Goal: Task Accomplishment & Management: Complete application form

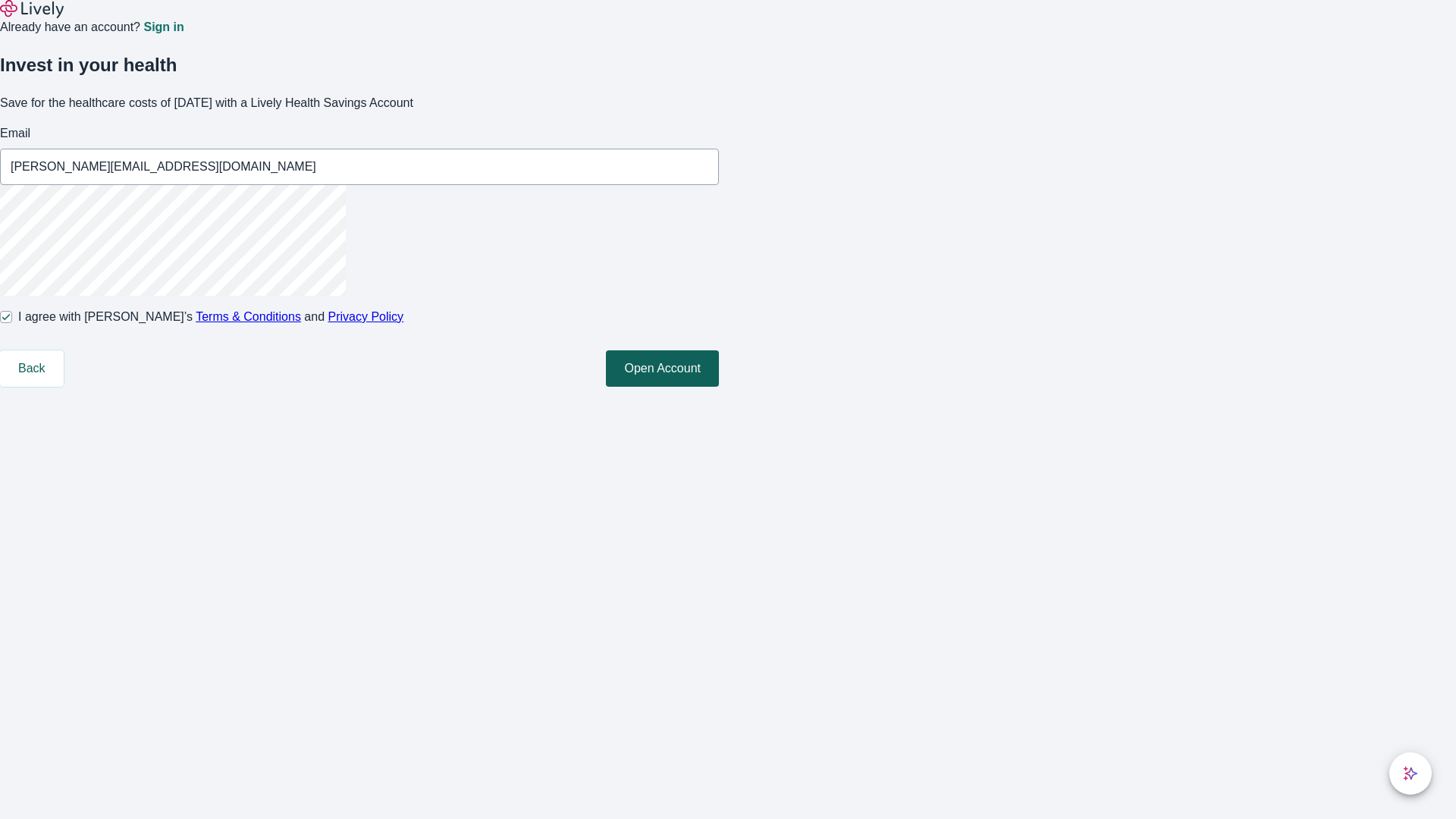
click at [719, 387] on button "Open Account" at bounding box center [662, 369] width 113 height 36
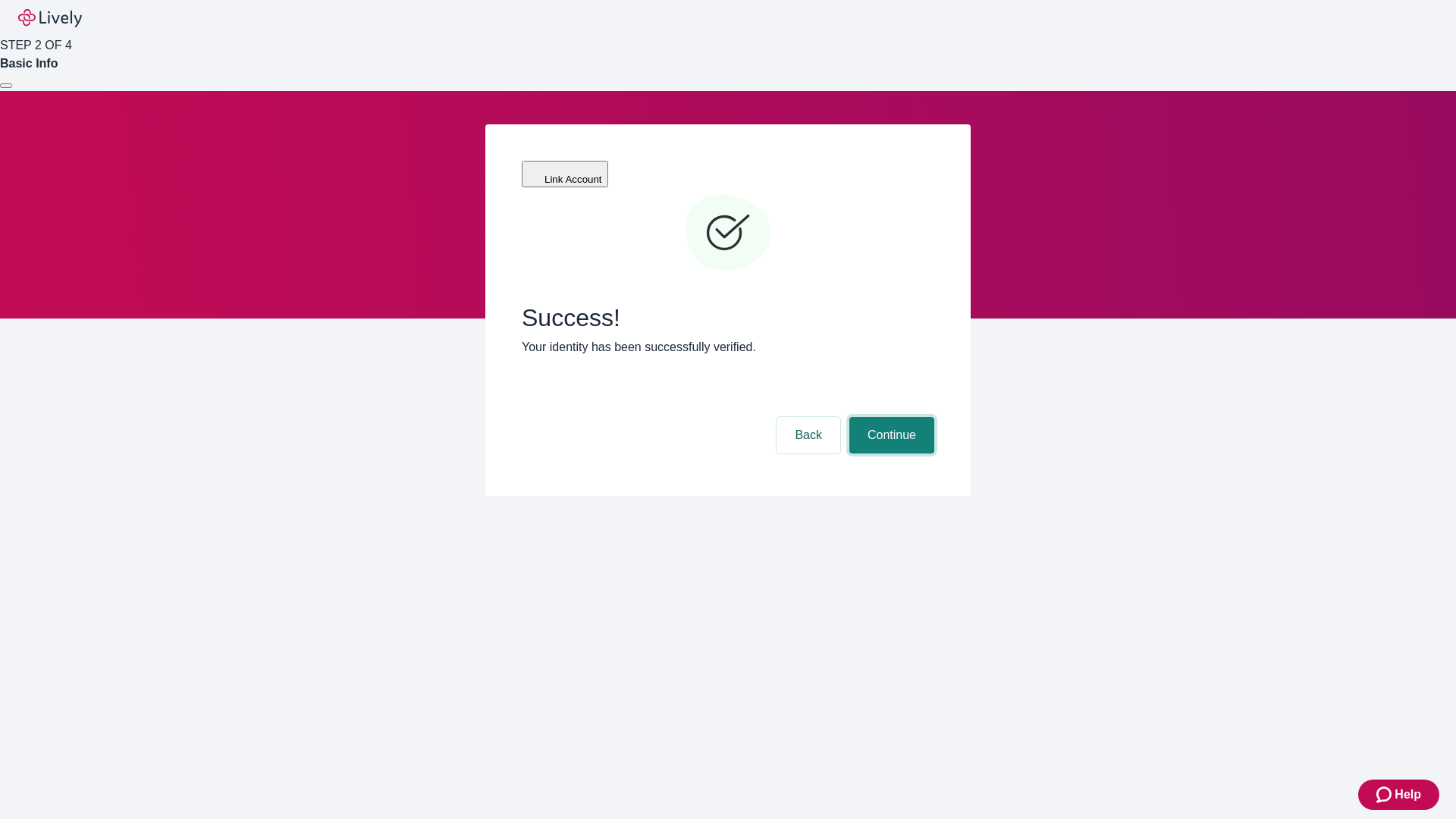
click at [890, 417] on button "Continue" at bounding box center [892, 435] width 85 height 36
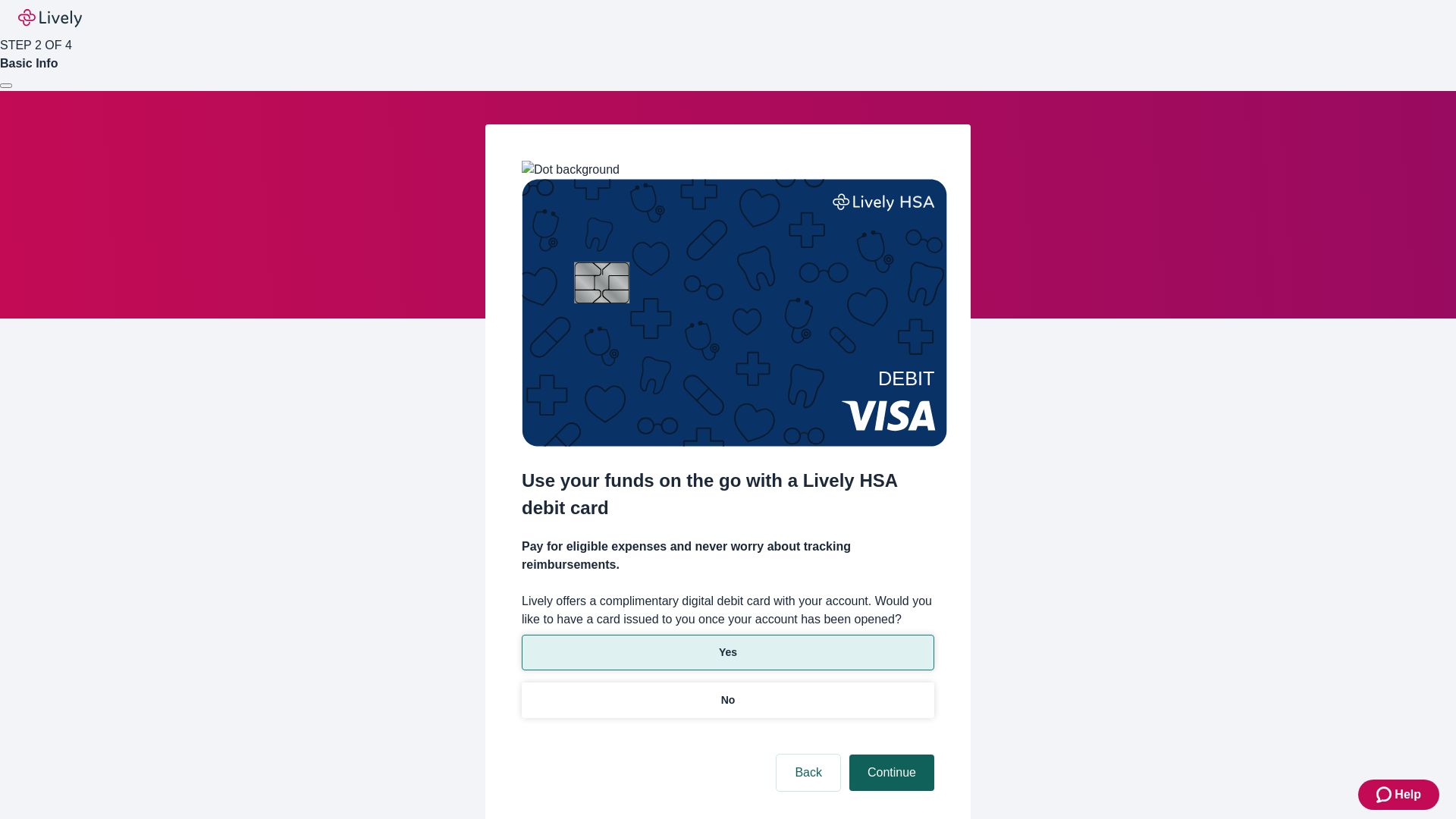
click at [728, 693] on p "No" at bounding box center [728, 701] width 15 height 16
click at [890, 755] on button "Continue" at bounding box center [892, 773] width 85 height 36
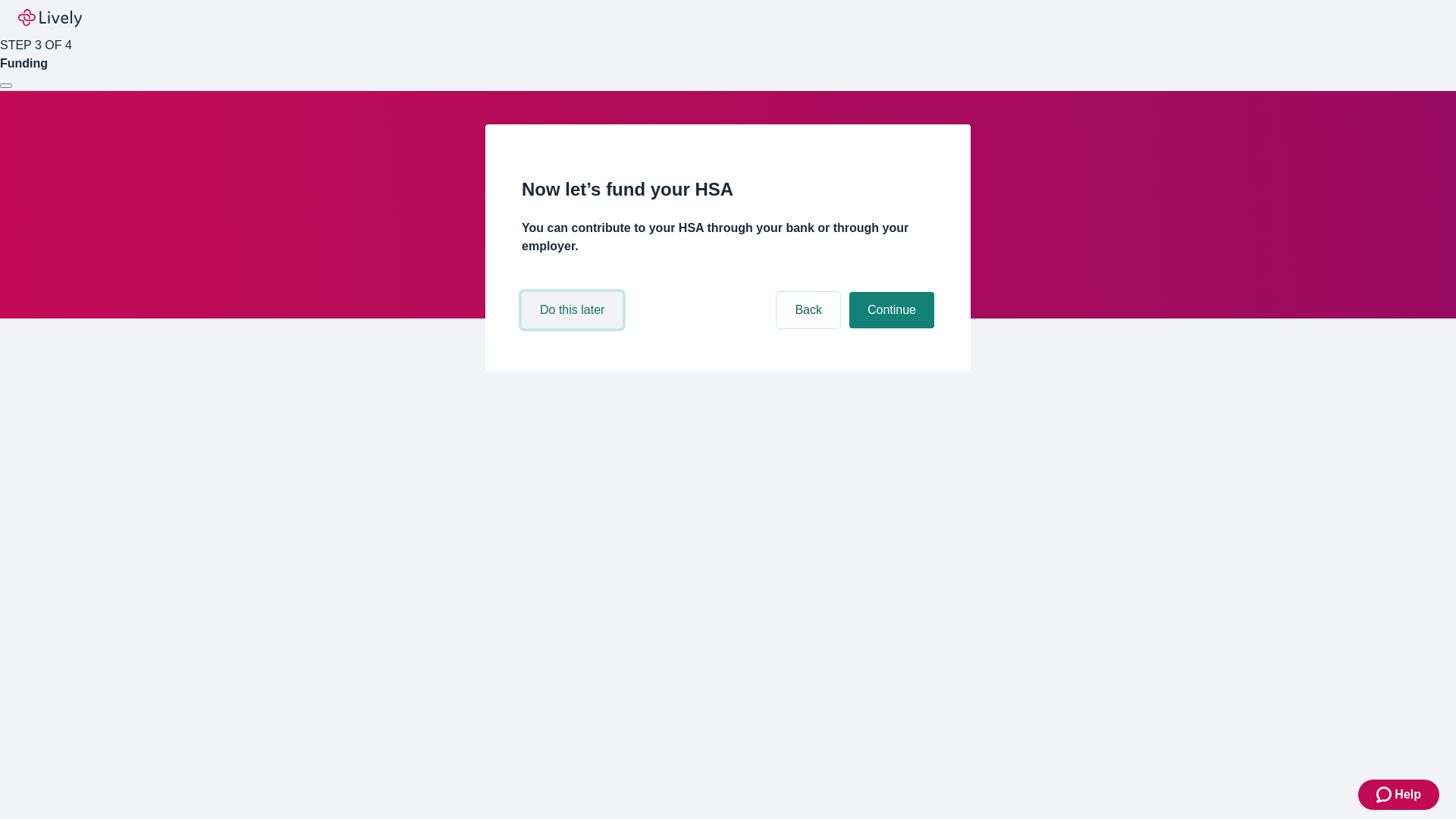
click at [574, 328] on button "Do this later" at bounding box center [572, 310] width 101 height 36
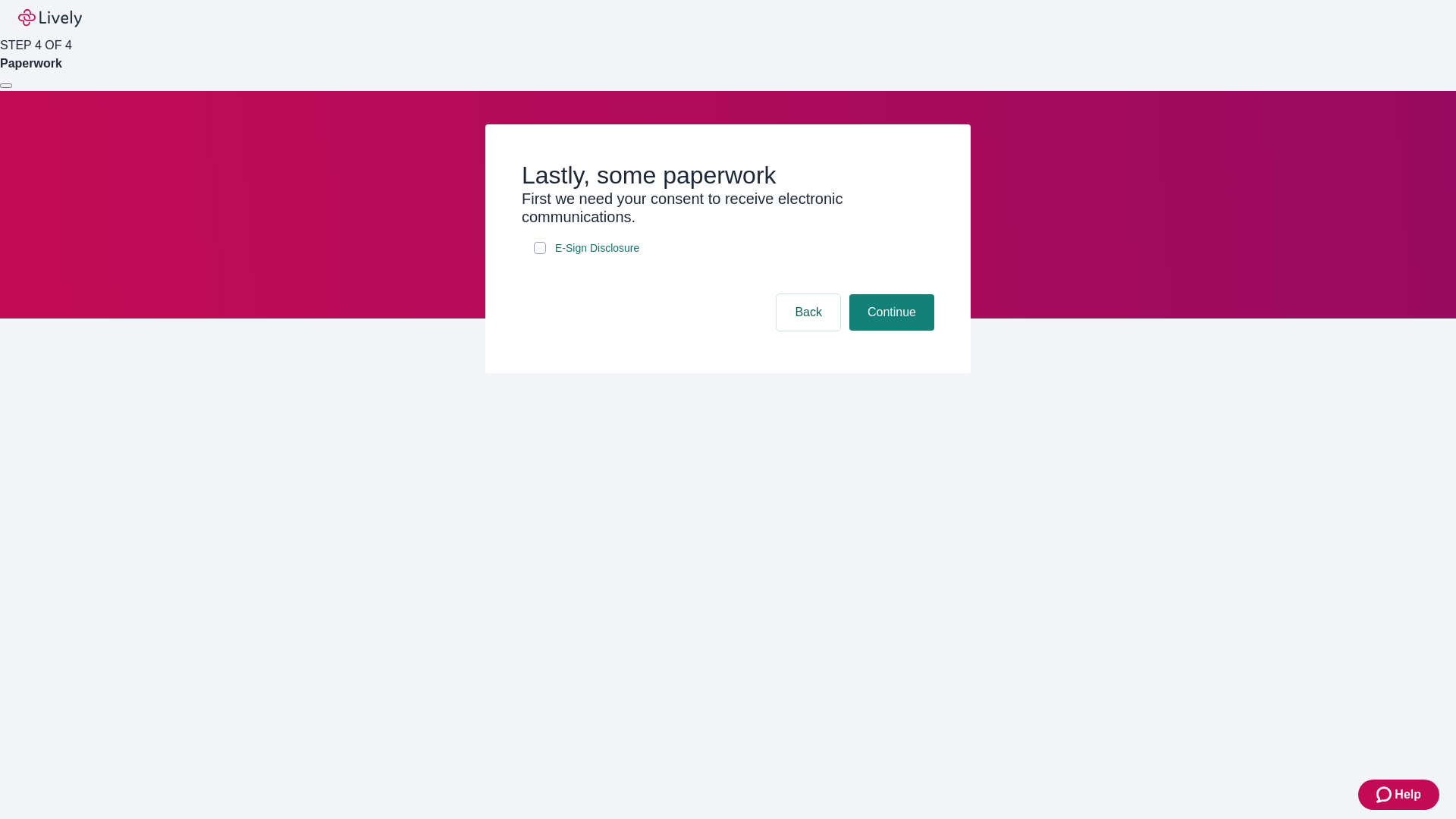
click at [540, 254] on input "E-Sign Disclosure" at bounding box center [540, 248] width 12 height 12
checkbox input "true"
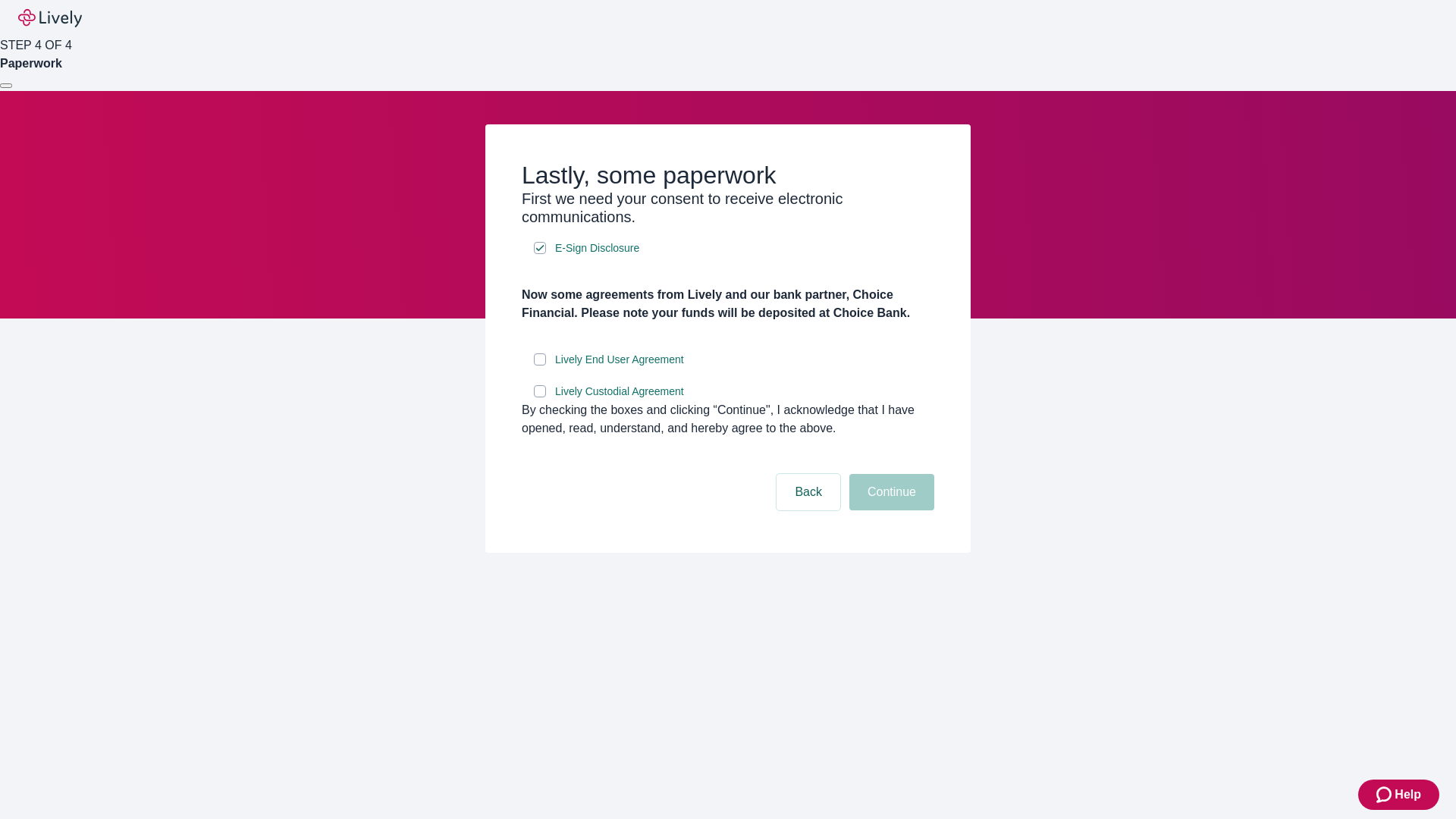
click at [540, 366] on input "Lively End User Agreement" at bounding box center [540, 360] width 12 height 12
checkbox input "true"
click at [540, 398] on input "Lively Custodial Agreement" at bounding box center [540, 392] width 12 height 12
checkbox input "true"
click at [890, 511] on button "Continue" at bounding box center [892, 492] width 85 height 36
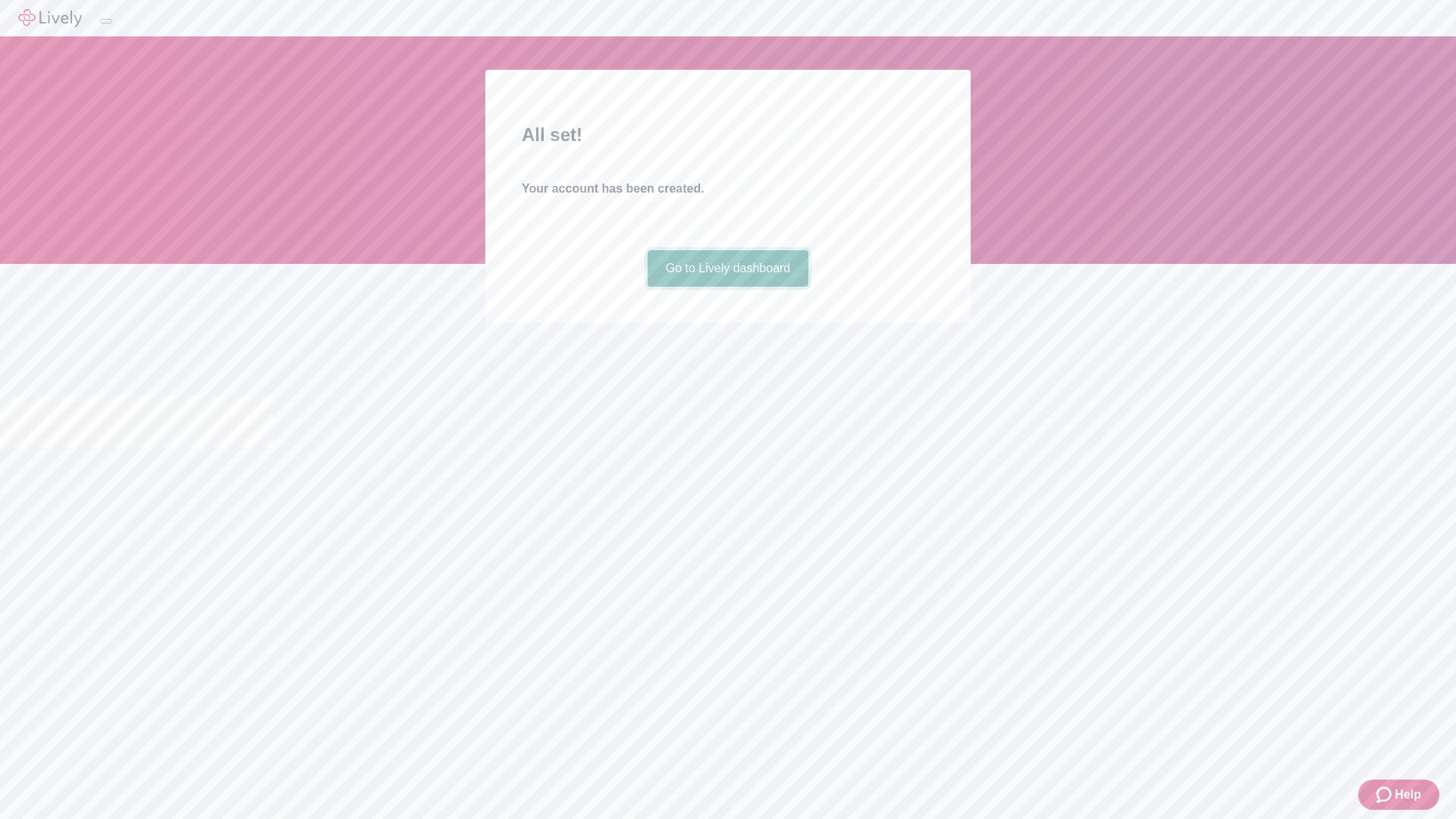
click at [728, 287] on link "Go to Lively dashboard" at bounding box center [728, 268] width 161 height 36
